Goal: Information Seeking & Learning: Learn about a topic

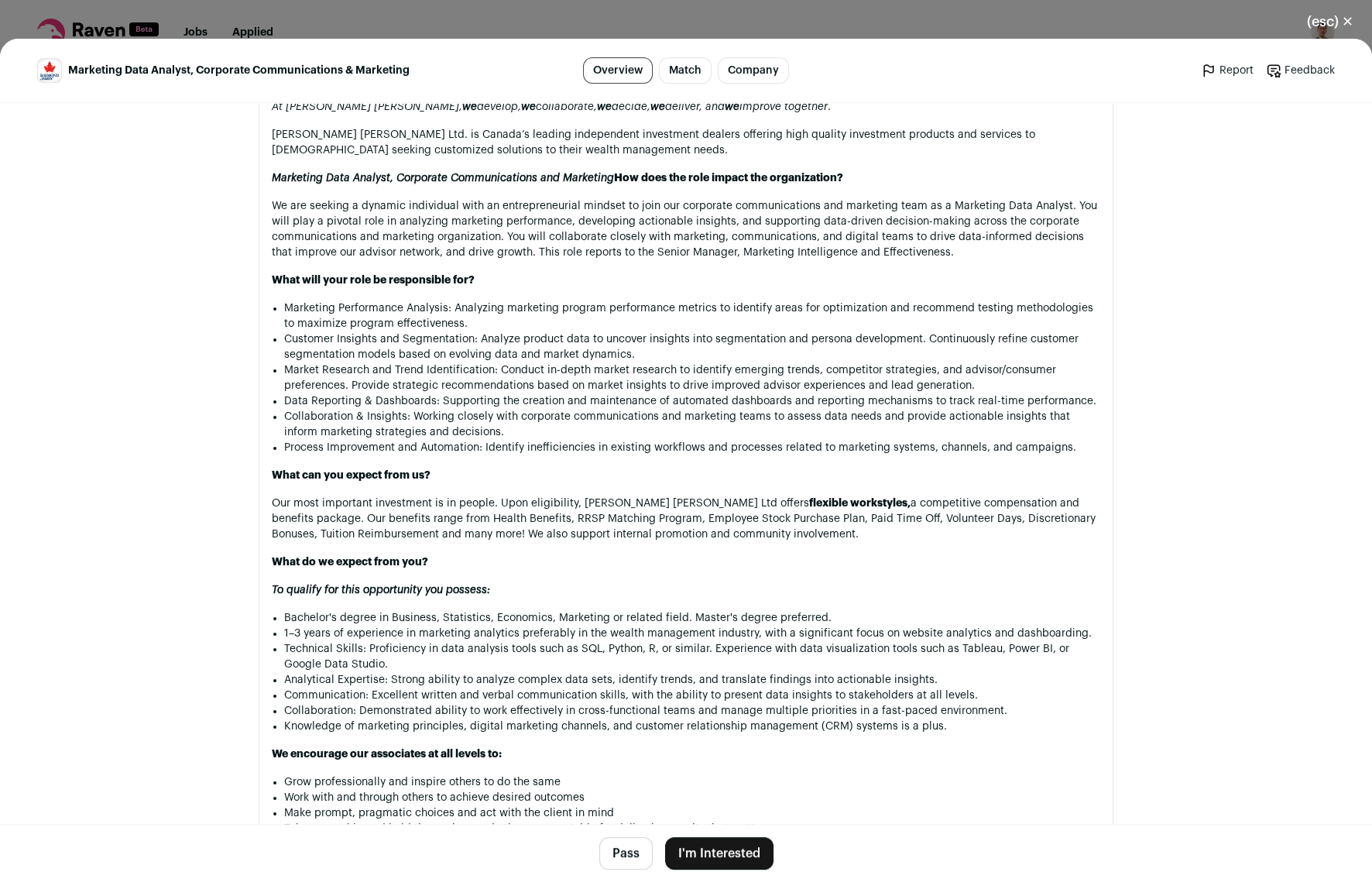
scroll to position [465, 0]
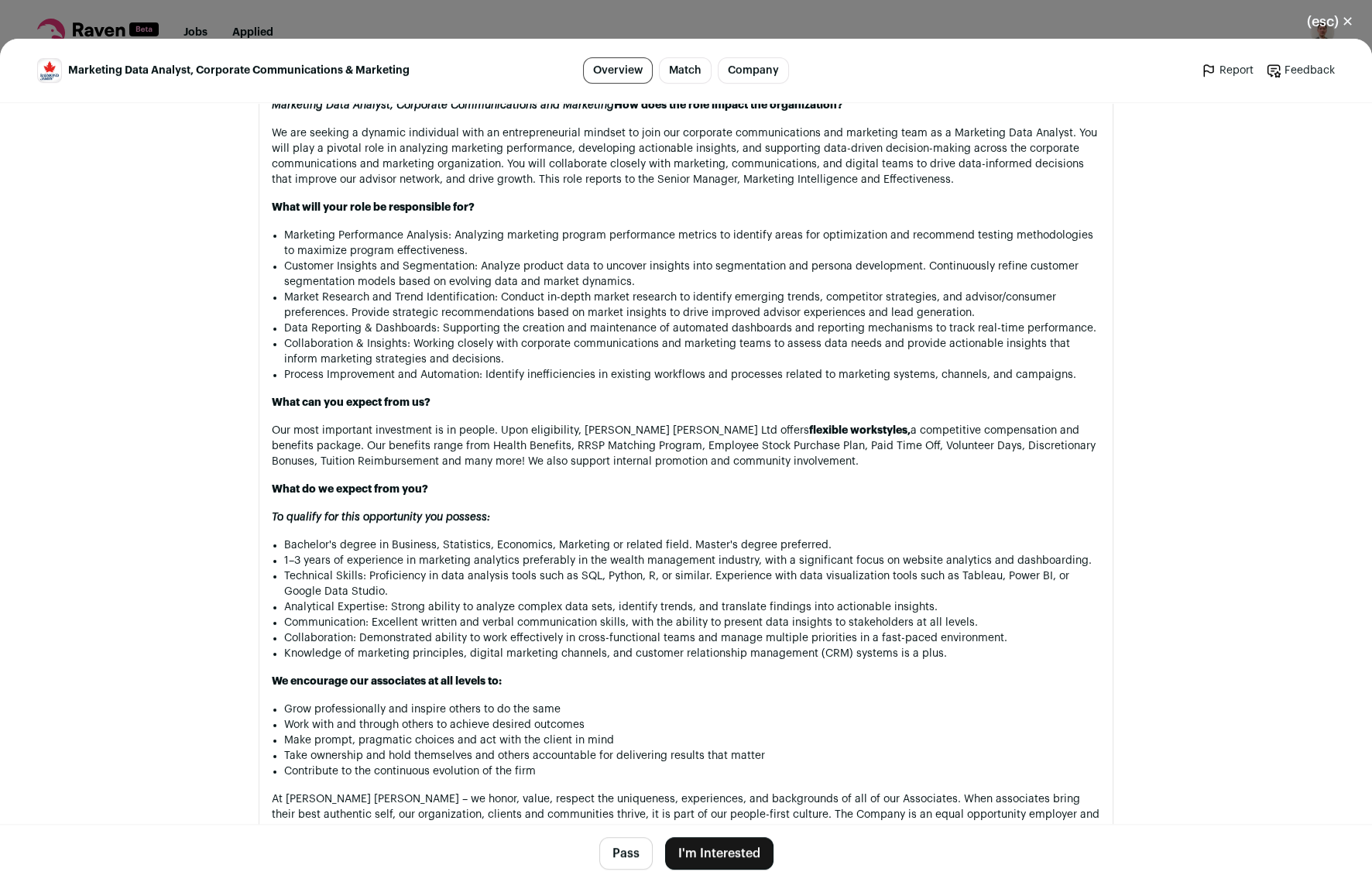
drag, startPoint x: 1327, startPoint y: 17, endPoint x: 1293, endPoint y: 22, distance: 34.4
click at [1327, 17] on button "(esc) ✕" at bounding box center [1329, 21] width 83 height 34
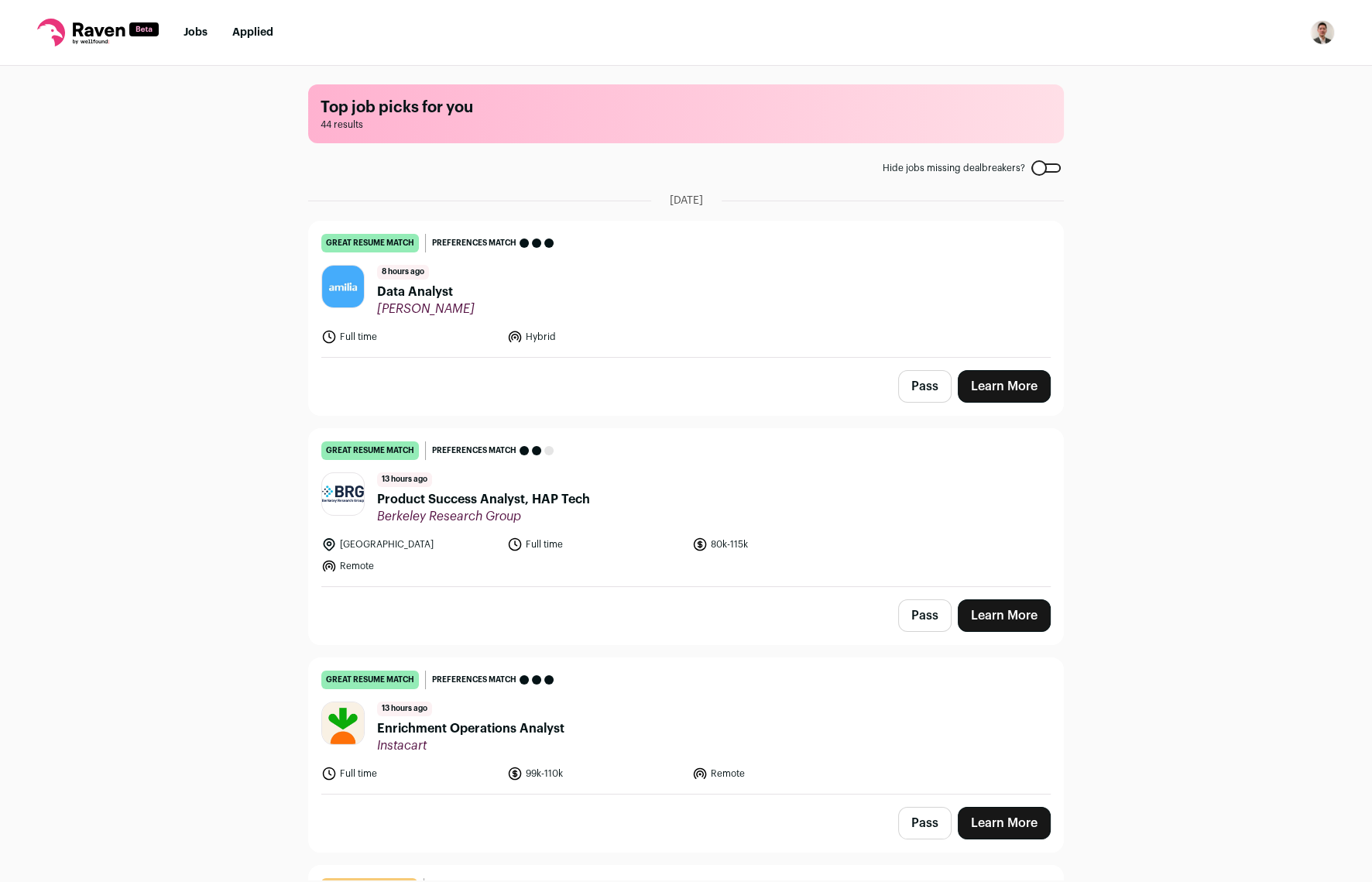
click at [742, 313] on header "8 hours ago Data Analyst [GEOGRAPHIC_DATA]" at bounding box center [685, 290] width 729 height 52
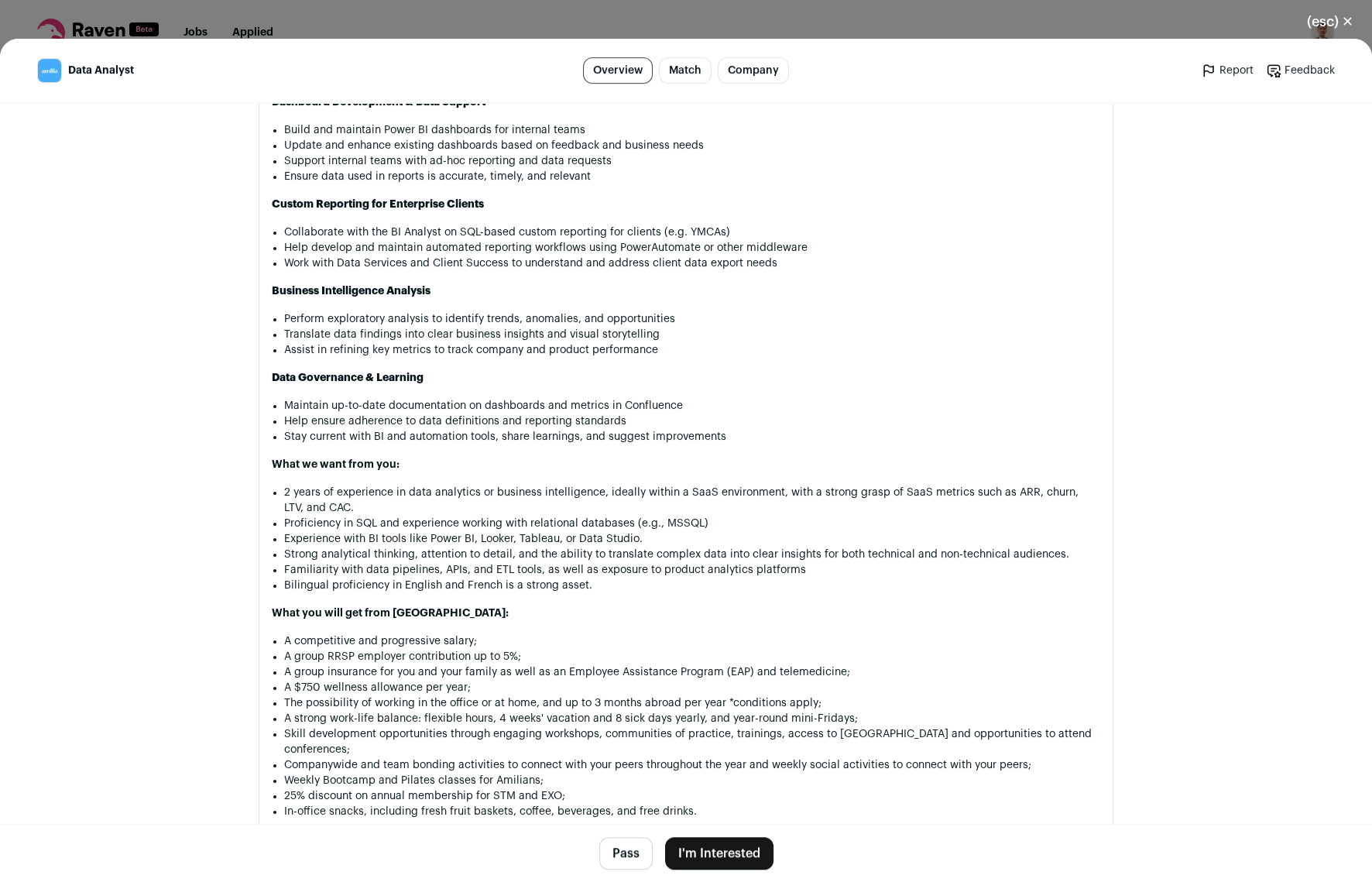
scroll to position [929, 0]
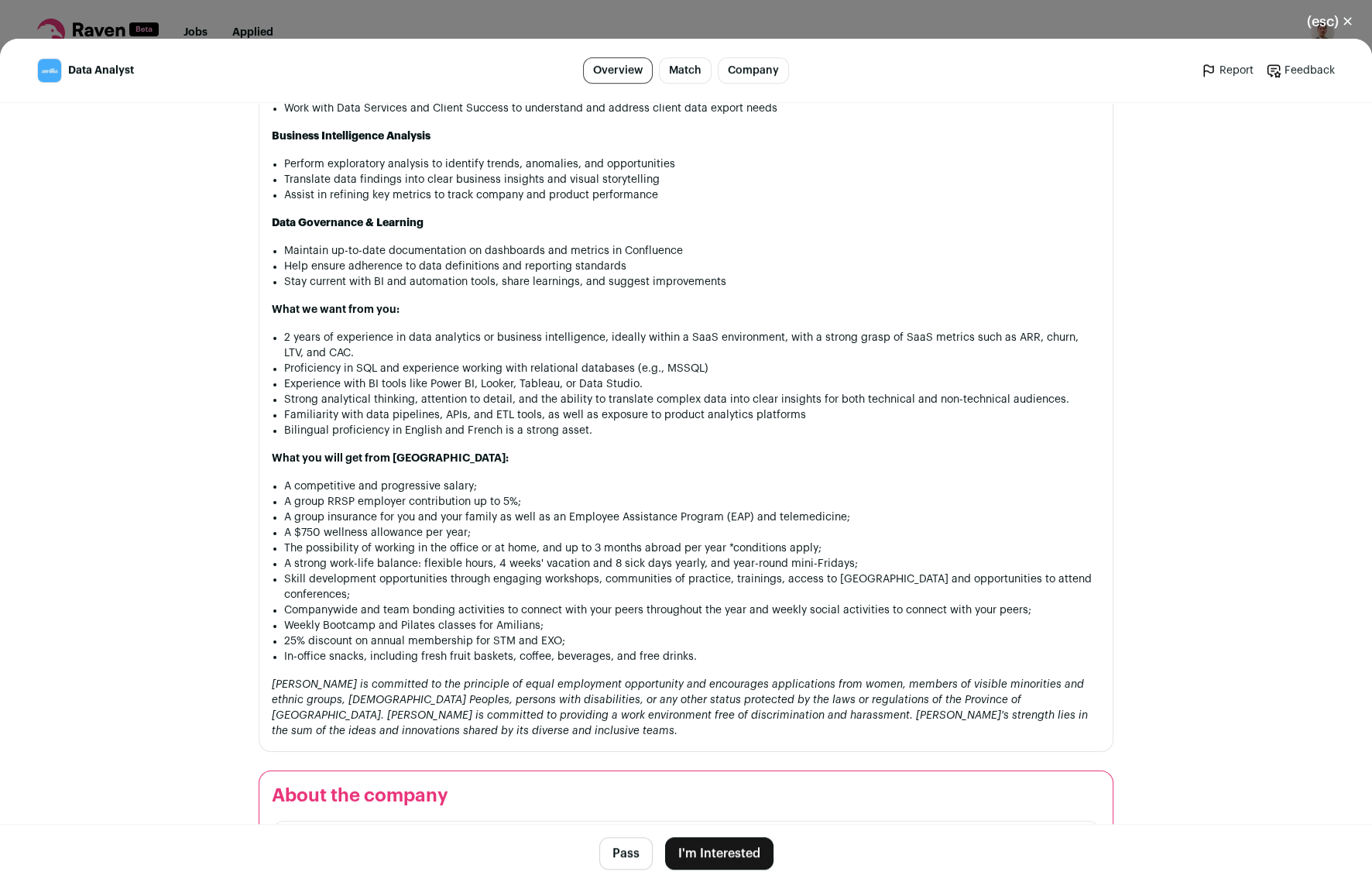
click at [1066, 13] on div "(esc) ✕ Data Analyst Overview Match Company Report Feedback Report Feedback Ami…" at bounding box center [686, 441] width 1372 height 882
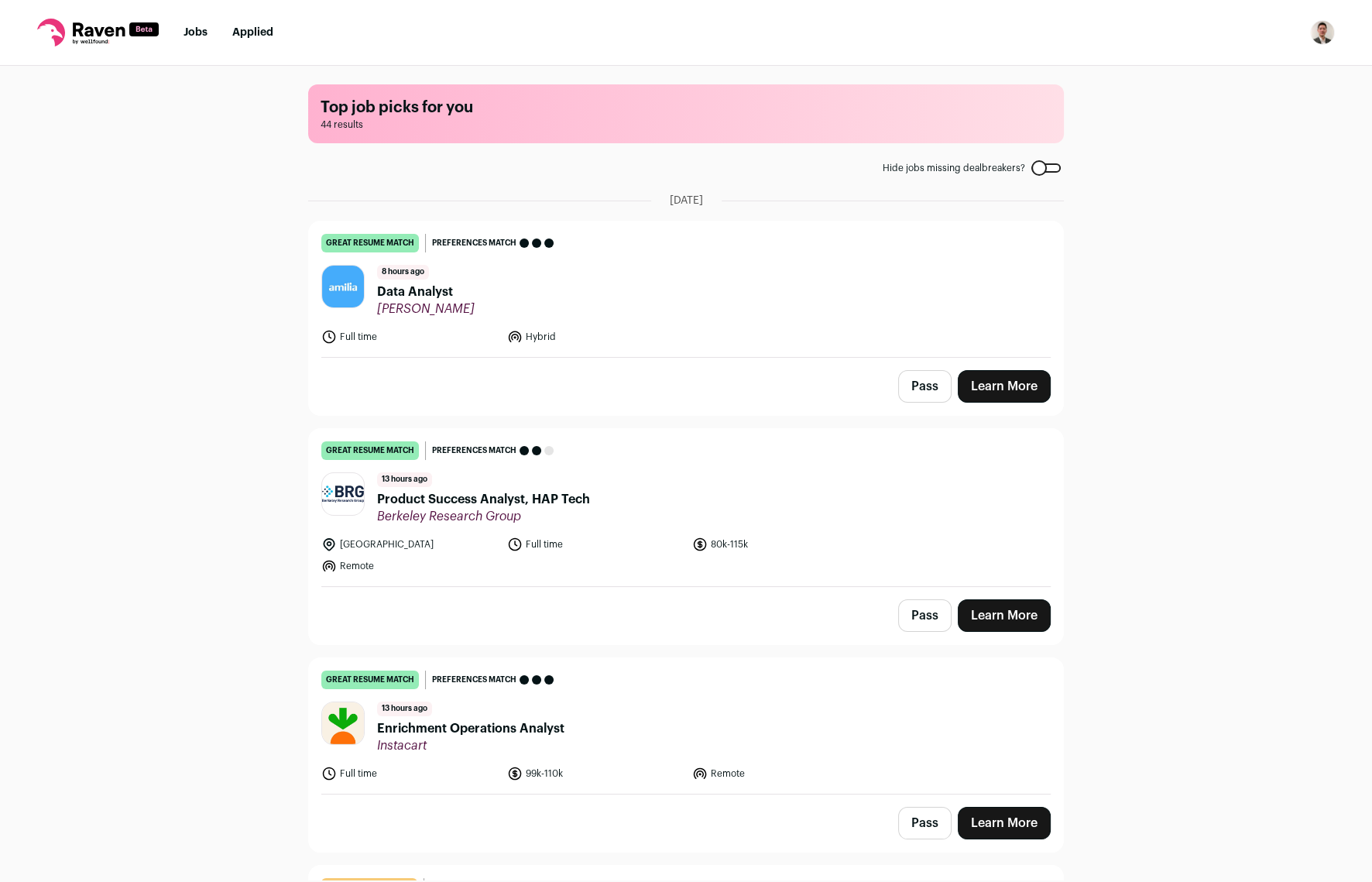
click at [694, 306] on header "8 hours ago Data Analyst [GEOGRAPHIC_DATA]" at bounding box center [685, 290] width 729 height 52
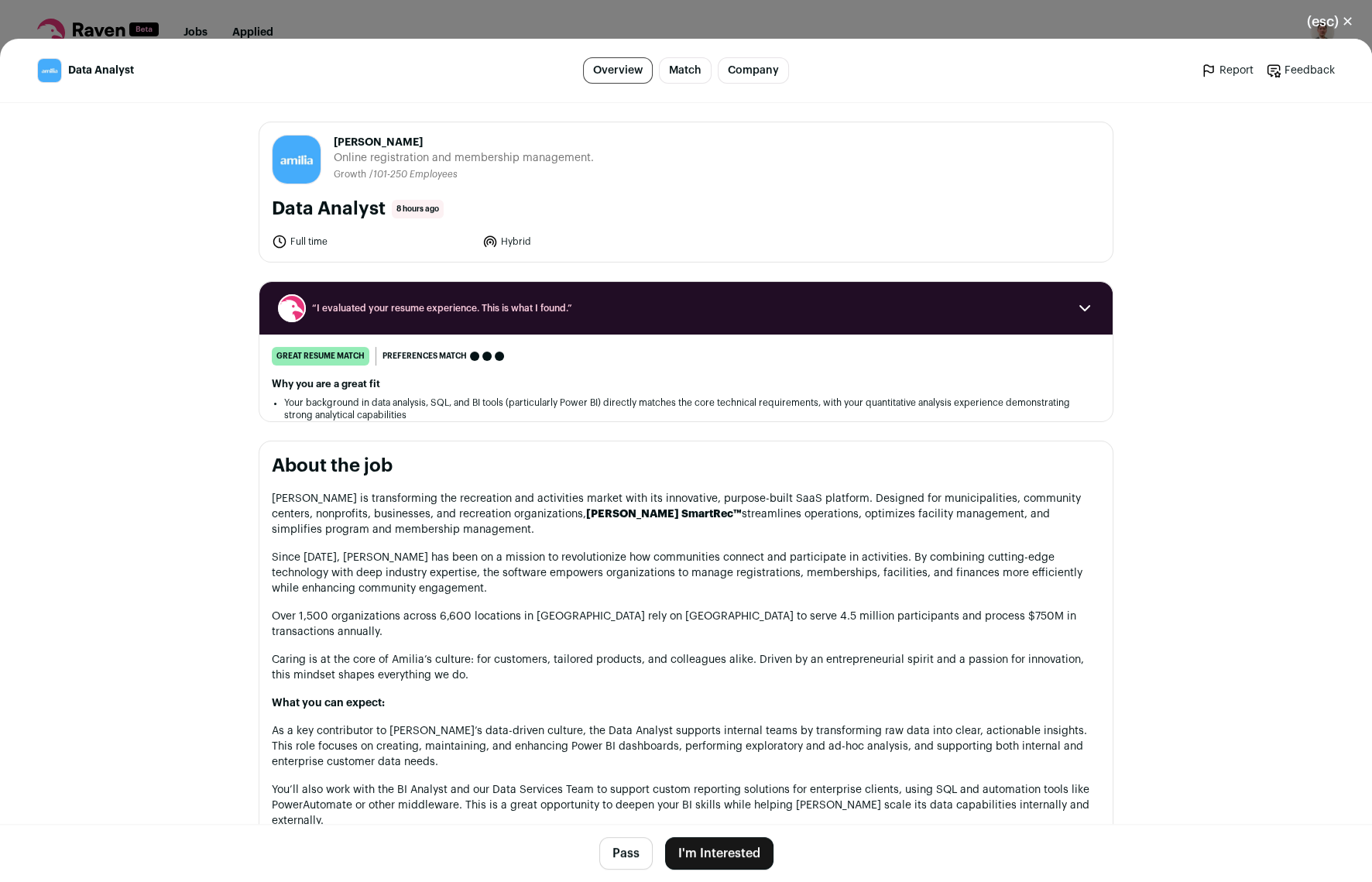
click at [1071, 29] on div "(esc) ✕ Data Analyst Overview Match Company Report Feedback Report Feedback Ami…" at bounding box center [686, 441] width 1372 height 882
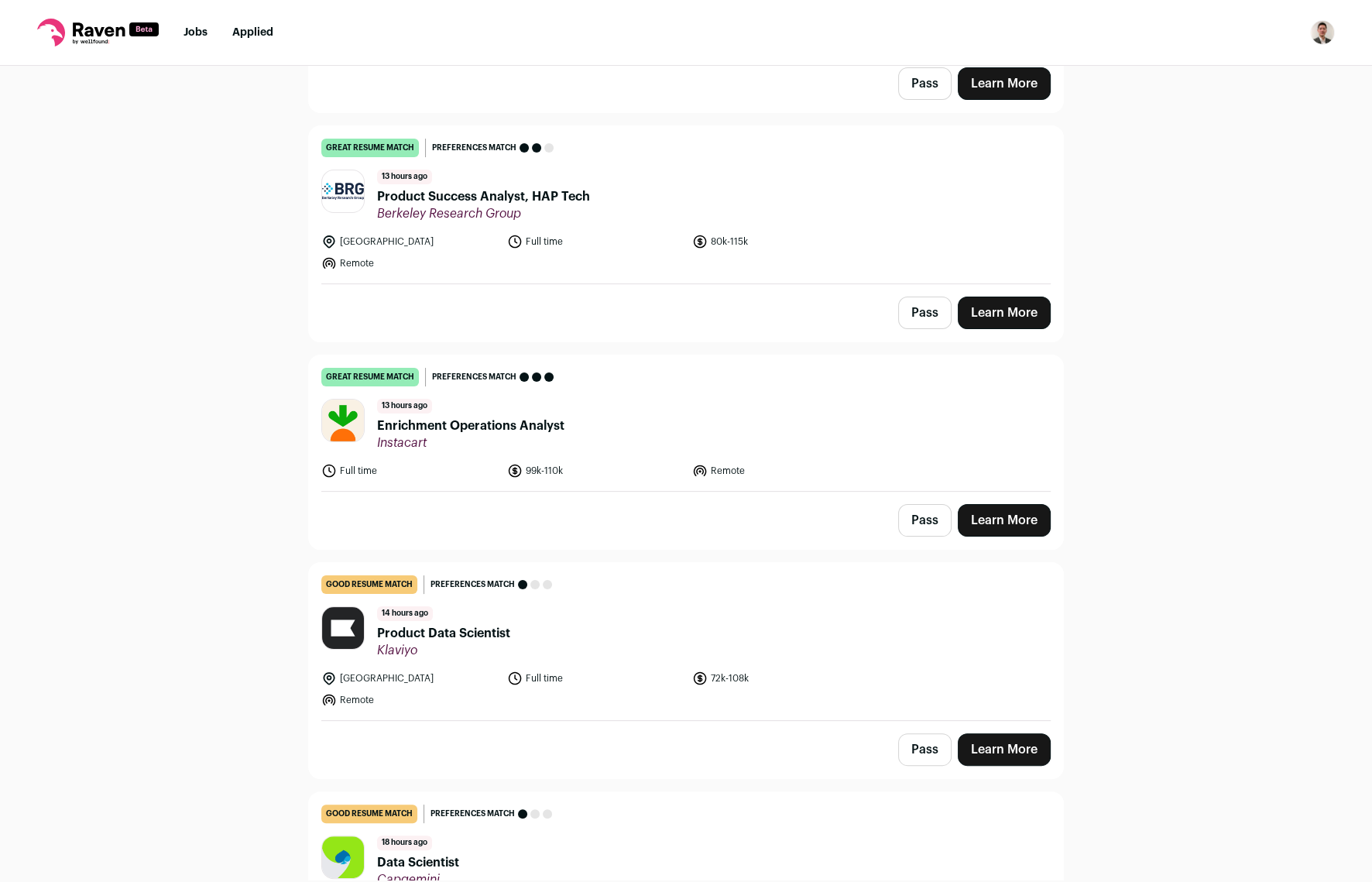
scroll to position [309, 0]
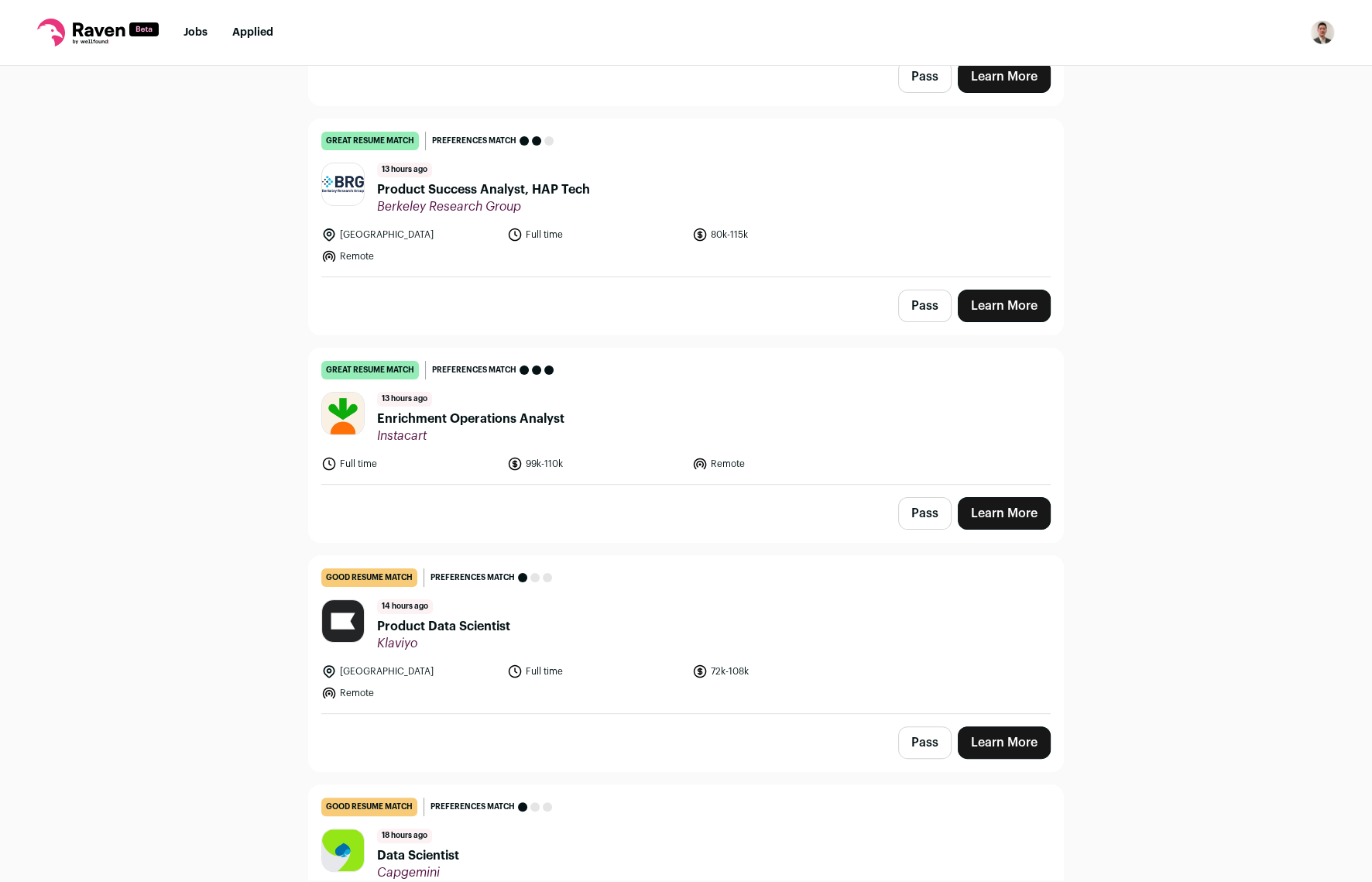
click at [592, 435] on header "13 hours ago Enrichment Operations Analyst Instacart" at bounding box center [685, 417] width 729 height 52
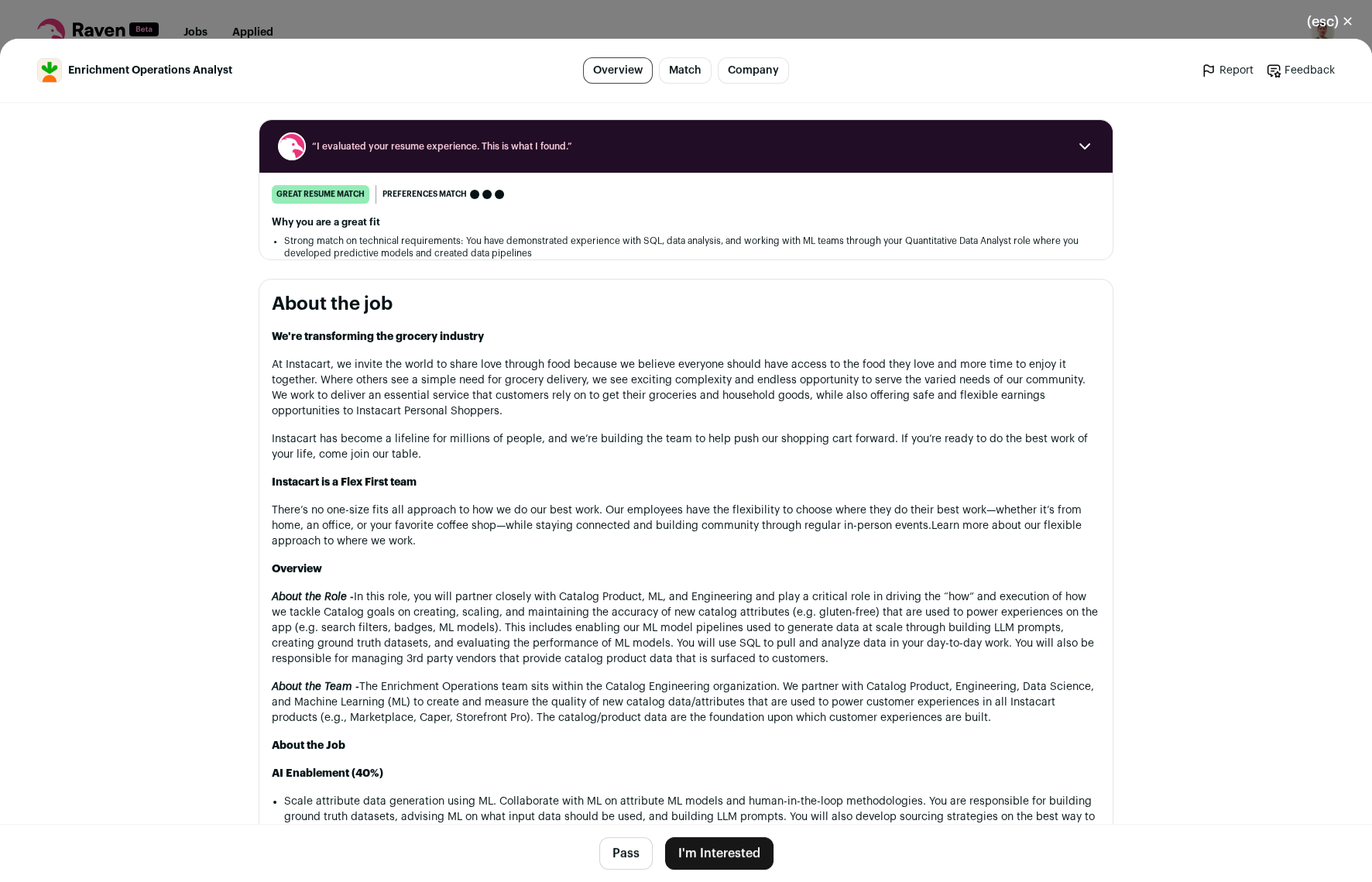
scroll to position [0, 0]
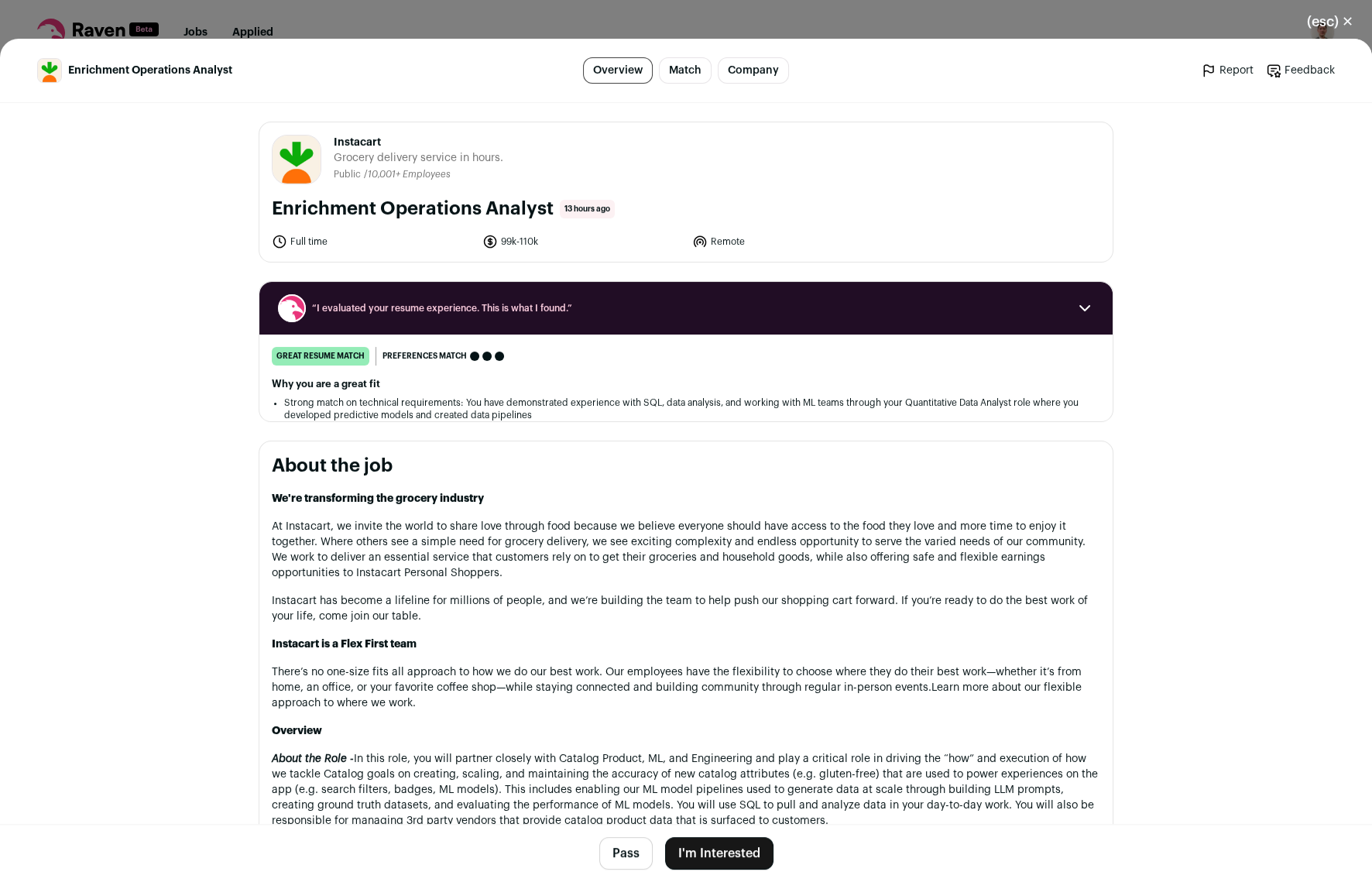
click at [516, 25] on div "(esc) ✕ Enrichment Operations Analyst Overview Match Company Report Feedback Re…" at bounding box center [686, 441] width 1372 height 882
